Goal: Find specific page/section: Find specific page/section

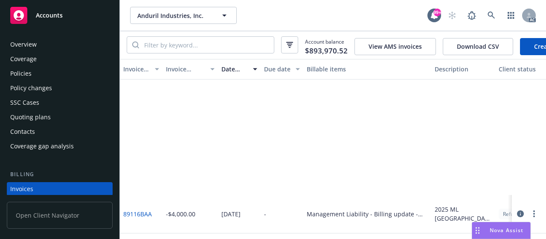
scroll to position [171, 0]
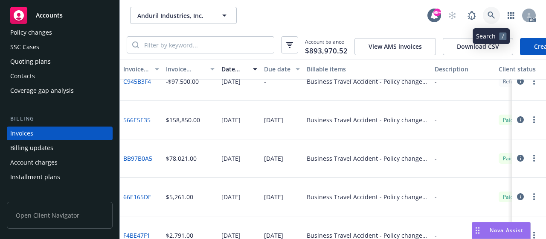
click at [492, 13] on icon at bounding box center [492, 16] width 8 height 8
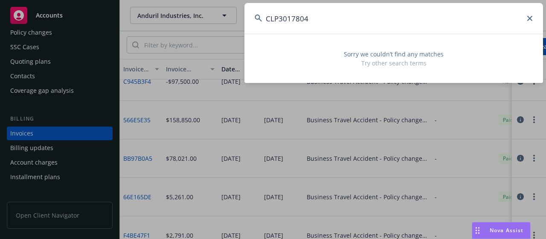
drag, startPoint x: 314, startPoint y: 22, endPoint x: 212, endPoint y: 22, distance: 102.5
click at [212, 22] on div "CLP3017804 Sorry we couldn’t find any matches Try other search terms" at bounding box center [273, 119] width 546 height 239
paste input "USP000453240001"
type input "USP000453240001 CLP3017804"
click at [529, 18] on icon at bounding box center [530, 18] width 5 height 5
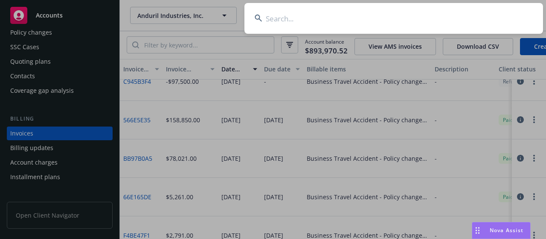
click at [287, 18] on input at bounding box center [394, 18] width 299 height 31
paste input "ACL1247895 00"
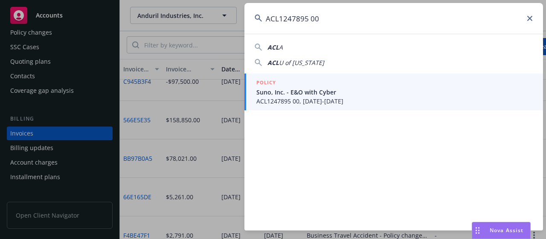
type input "ACL1247895 00"
click at [301, 93] on span "Suno, Inc. - E&O with Cyber" at bounding box center [395, 92] width 277 height 9
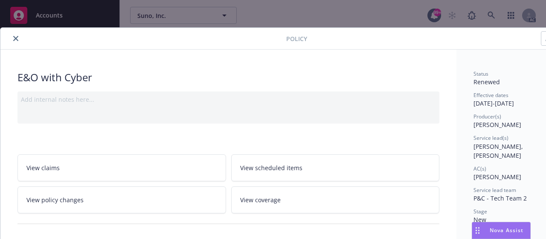
click at [15, 39] on icon "close" at bounding box center [15, 38] width 5 height 5
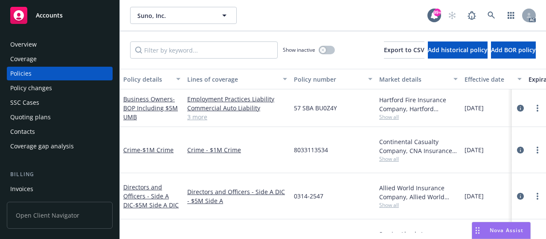
click at [25, 187] on div "Invoices" at bounding box center [21, 189] width 23 height 14
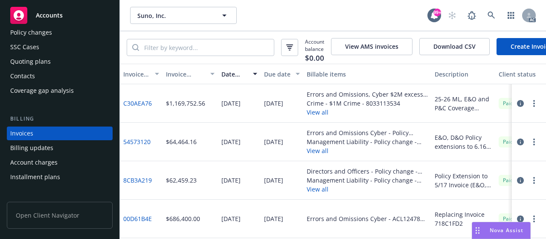
scroll to position [10, 0]
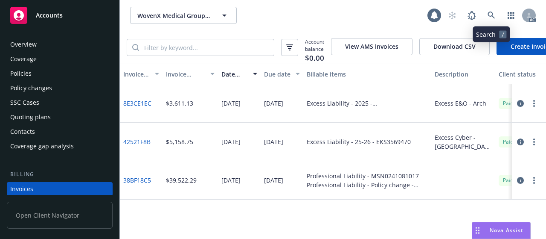
scroll to position [55, 0]
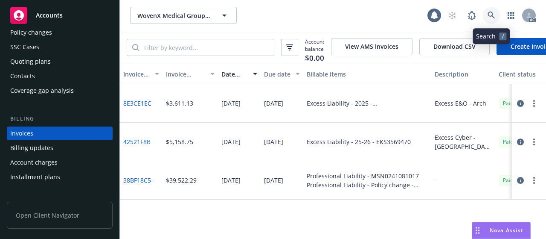
click at [492, 13] on icon at bounding box center [491, 15] width 7 height 7
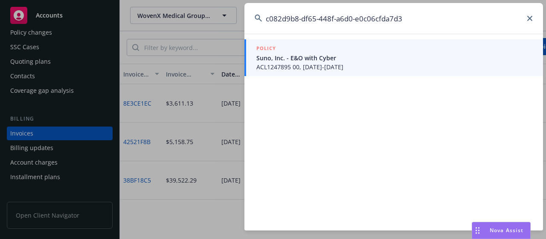
type input "c082d9b8-df65-448f-a6d0-e0c06cfda7d3"
click at [323, 67] on span "ACL1247895 00, [DATE]-[DATE]" at bounding box center [395, 66] width 277 height 9
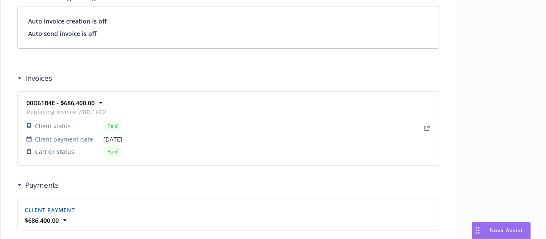
scroll to position [726, 0]
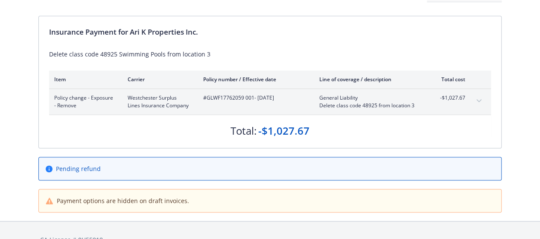
scroll to position [122, 0]
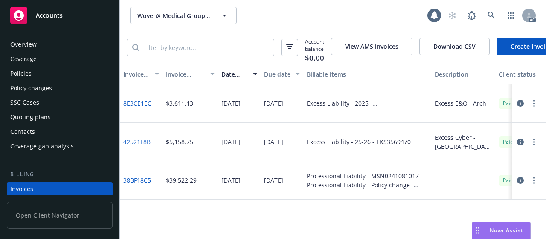
scroll to position [55, 0]
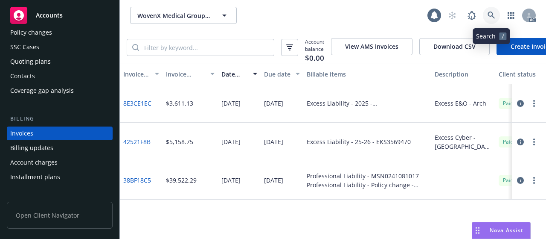
click at [492, 12] on icon at bounding box center [491, 15] width 7 height 7
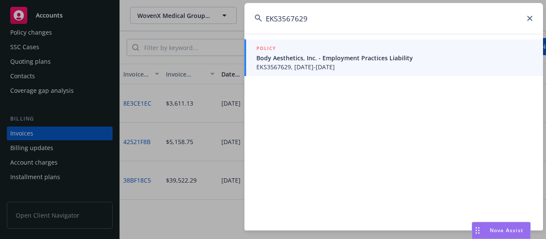
type input "EKS3567629"
click at [305, 57] on span "Body Aesthetics, Inc. - Employment Practices Liability" at bounding box center [395, 57] width 277 height 9
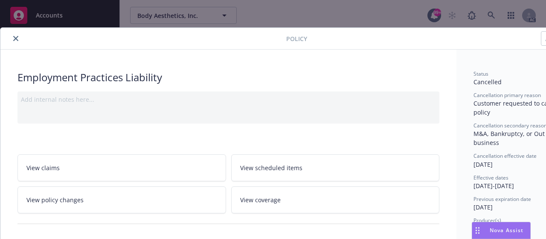
click at [16, 38] on icon "close" at bounding box center [15, 38] width 5 height 5
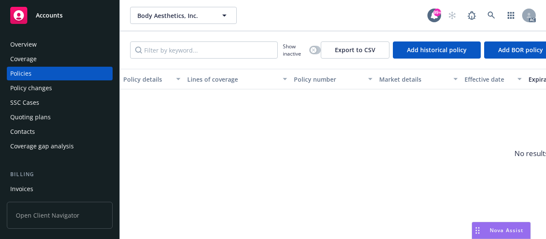
click at [24, 185] on div "Invoices" at bounding box center [21, 189] width 23 height 14
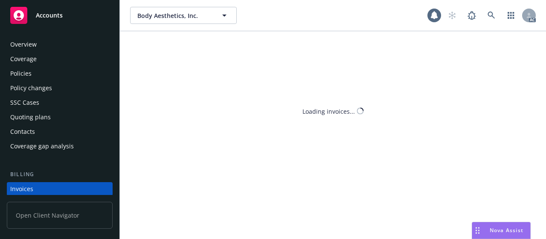
scroll to position [55, 0]
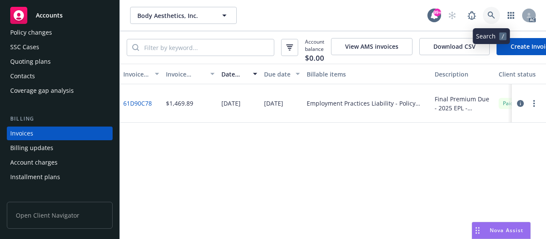
click at [492, 15] on icon at bounding box center [491, 15] width 7 height 7
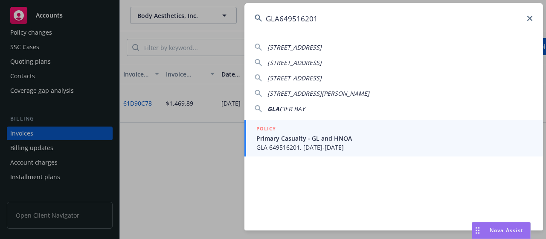
type input "GLA649516201"
click at [313, 144] on span "GLA 649516201, 10/01/2024-10/01/2025" at bounding box center [395, 147] width 277 height 9
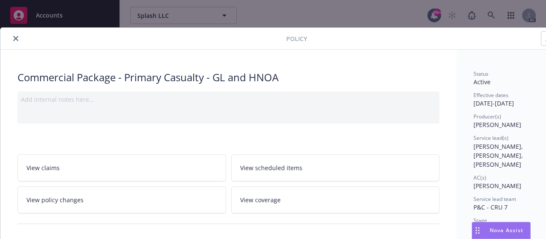
click at [15, 41] on button "close" at bounding box center [16, 38] width 10 height 10
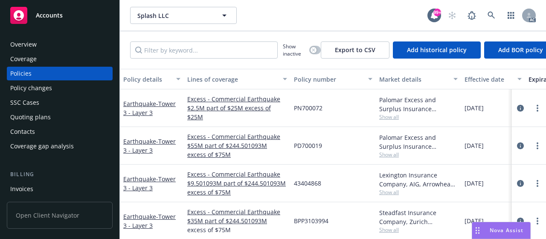
click at [24, 192] on div "Invoices" at bounding box center [21, 189] width 23 height 14
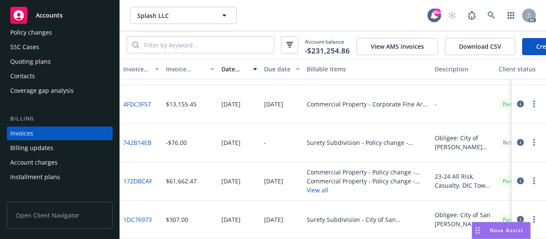
scroll to position [1042, 0]
click at [494, 12] on icon at bounding box center [492, 16] width 8 height 8
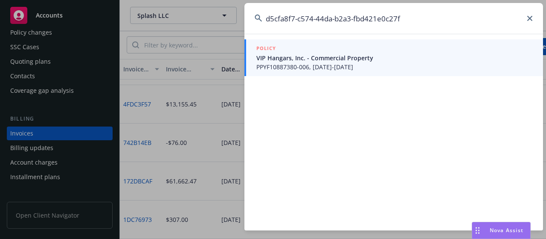
type input "d5cfa8f7-c574-44da-b2a3-fbd421e0c27f"
click at [347, 61] on span "VIP Hangars, Inc. - Commercial Property" at bounding box center [395, 57] width 277 height 9
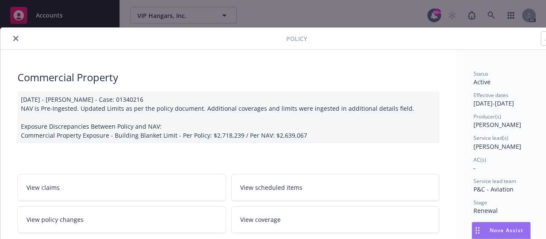
click at [16, 37] on icon "close" at bounding box center [15, 38] width 5 height 5
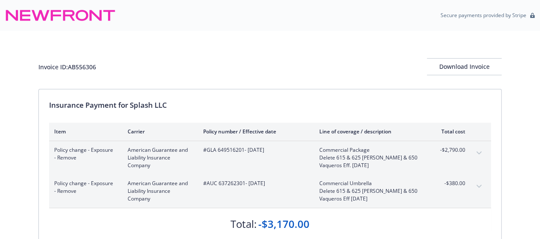
scroll to position [43, 0]
